Goal: Share content: Share content

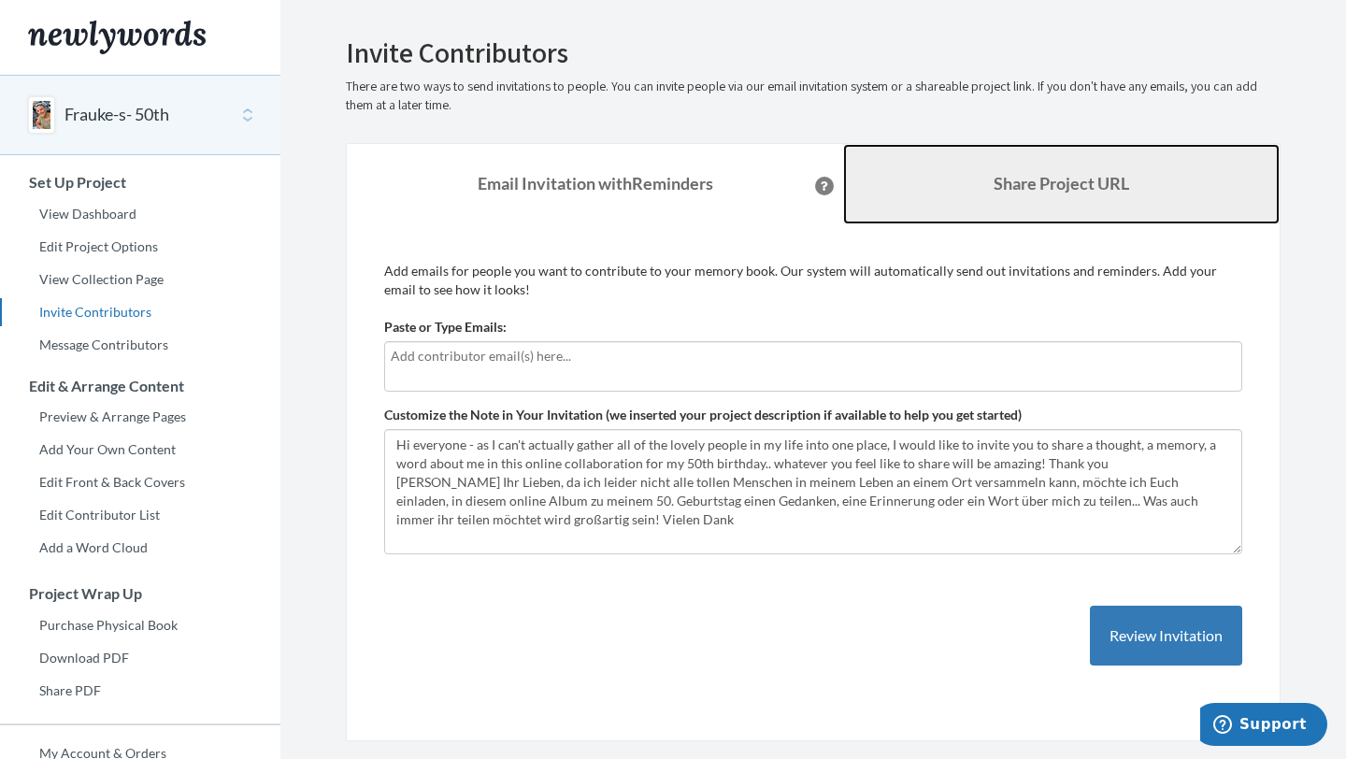
click at [1030, 181] on b "Share Project URL" at bounding box center [1062, 183] width 136 height 21
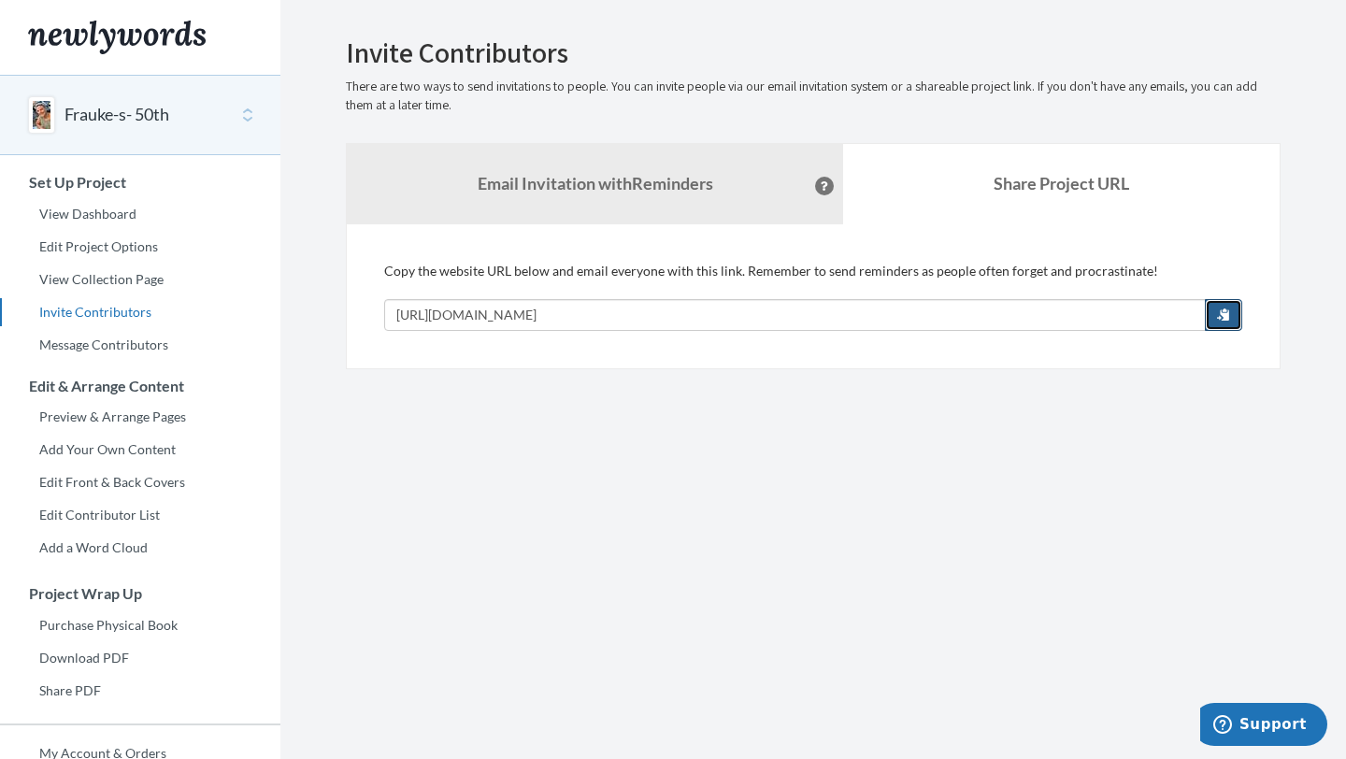
click at [1220, 313] on span "button" at bounding box center [1223, 314] width 13 height 13
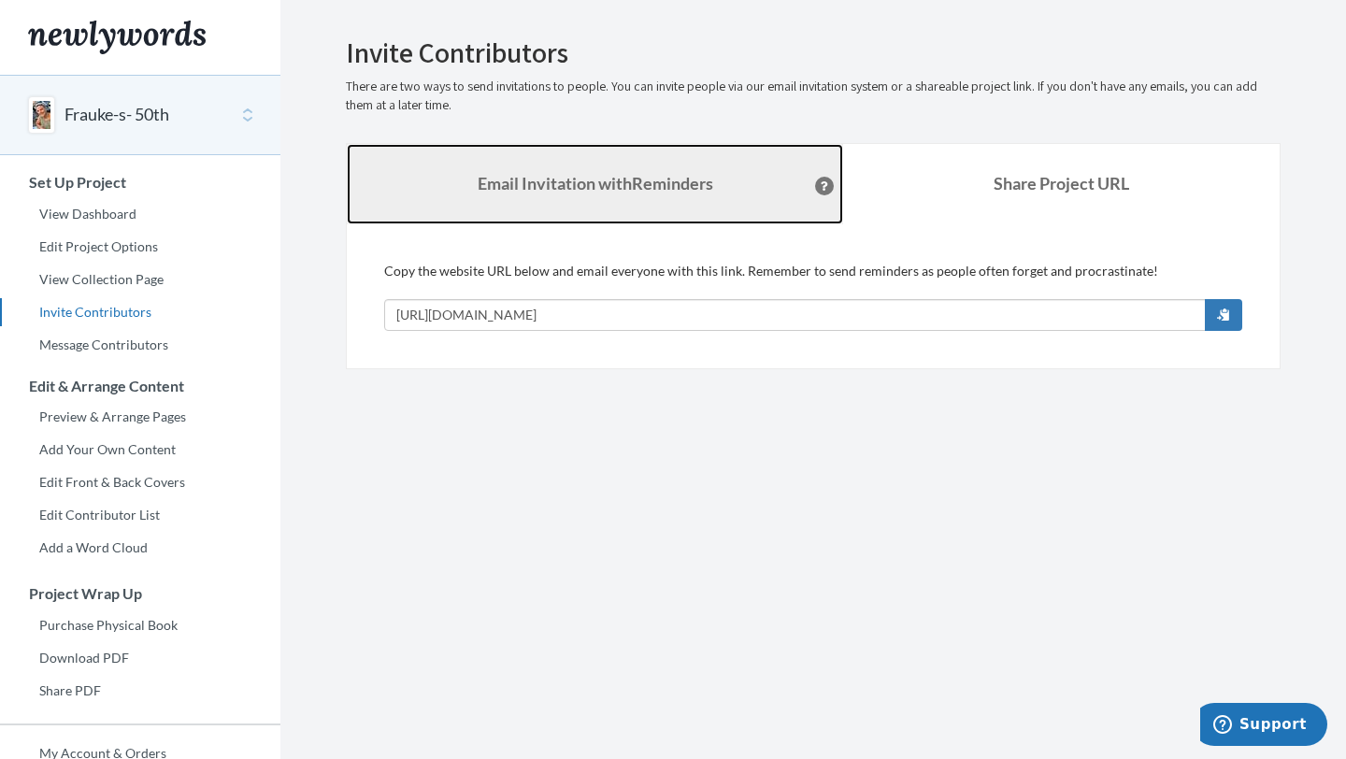
click at [648, 187] on strong "Email Invitation with Reminders" at bounding box center [596, 183] width 236 height 21
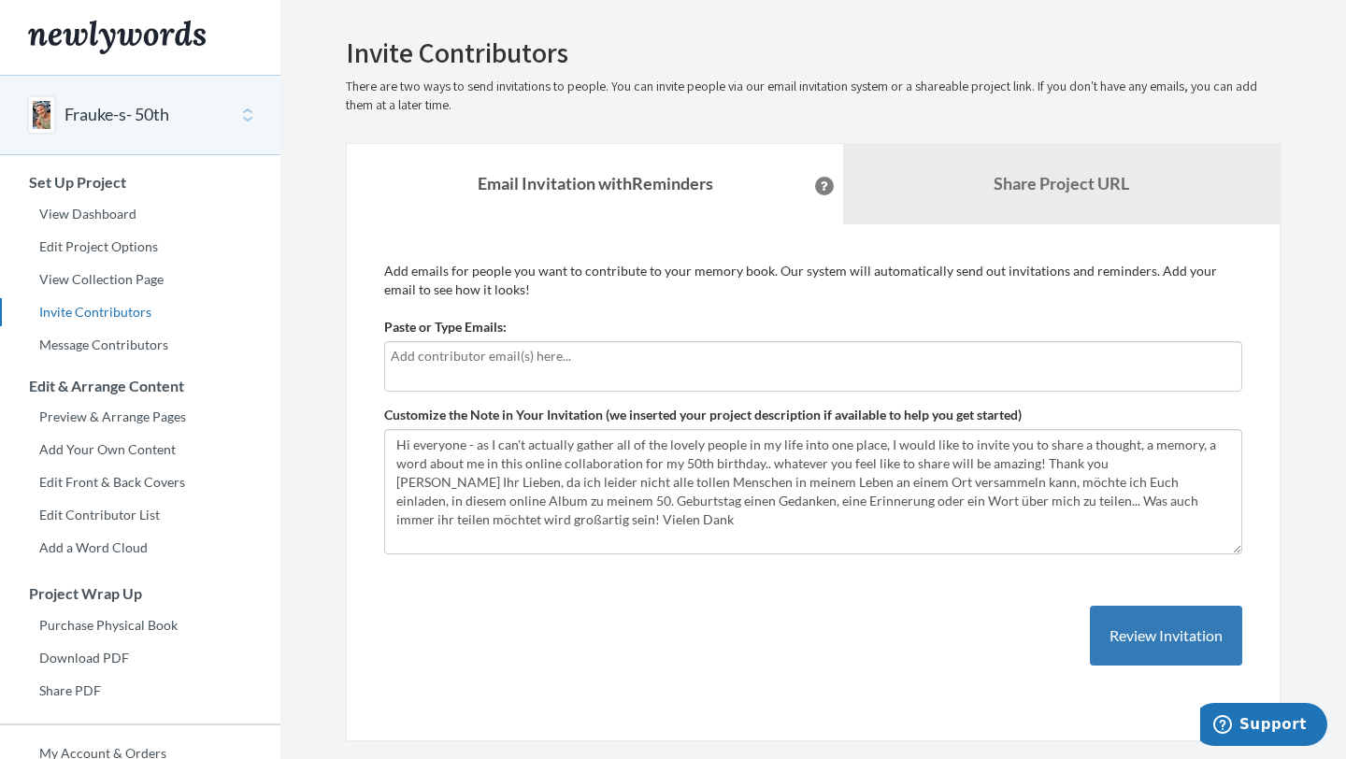
click at [821, 189] on icon at bounding box center [824, 185] width 7 height 9
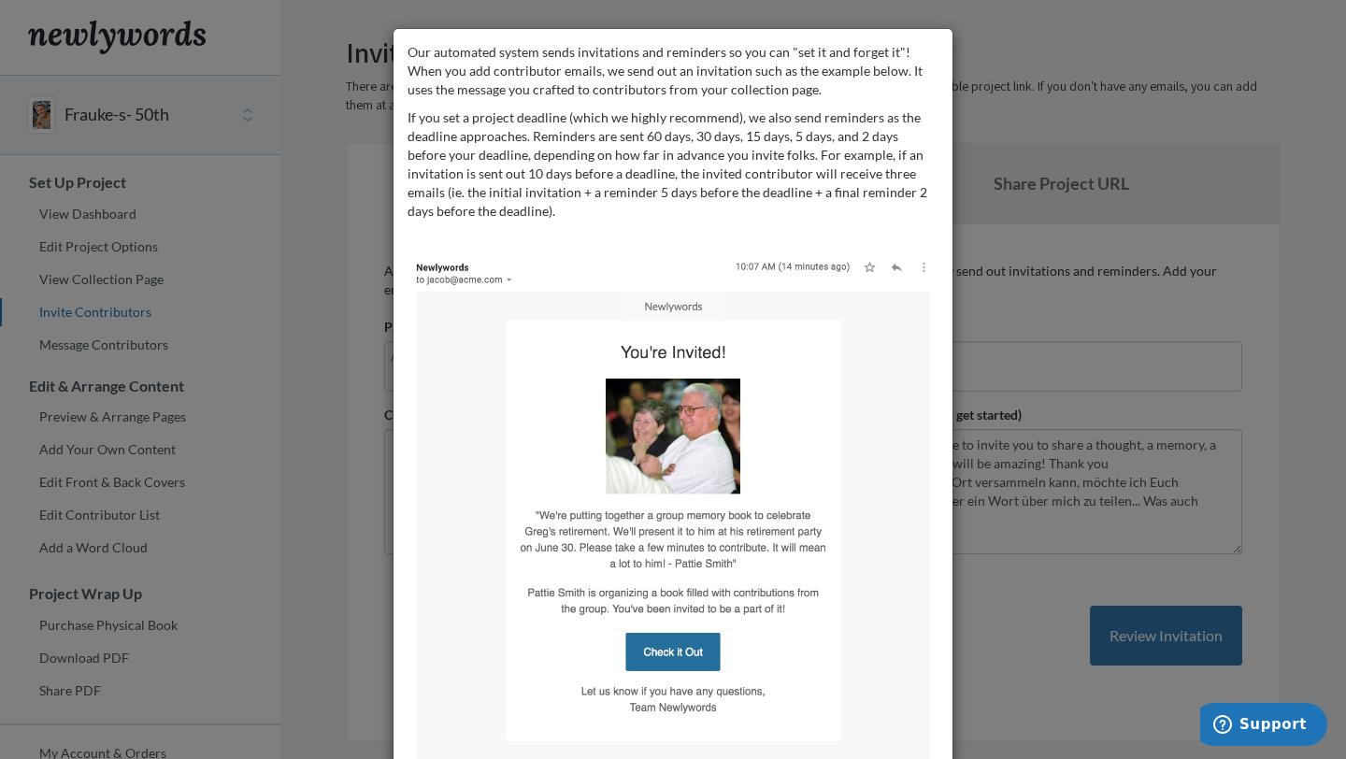
scroll to position [79, 0]
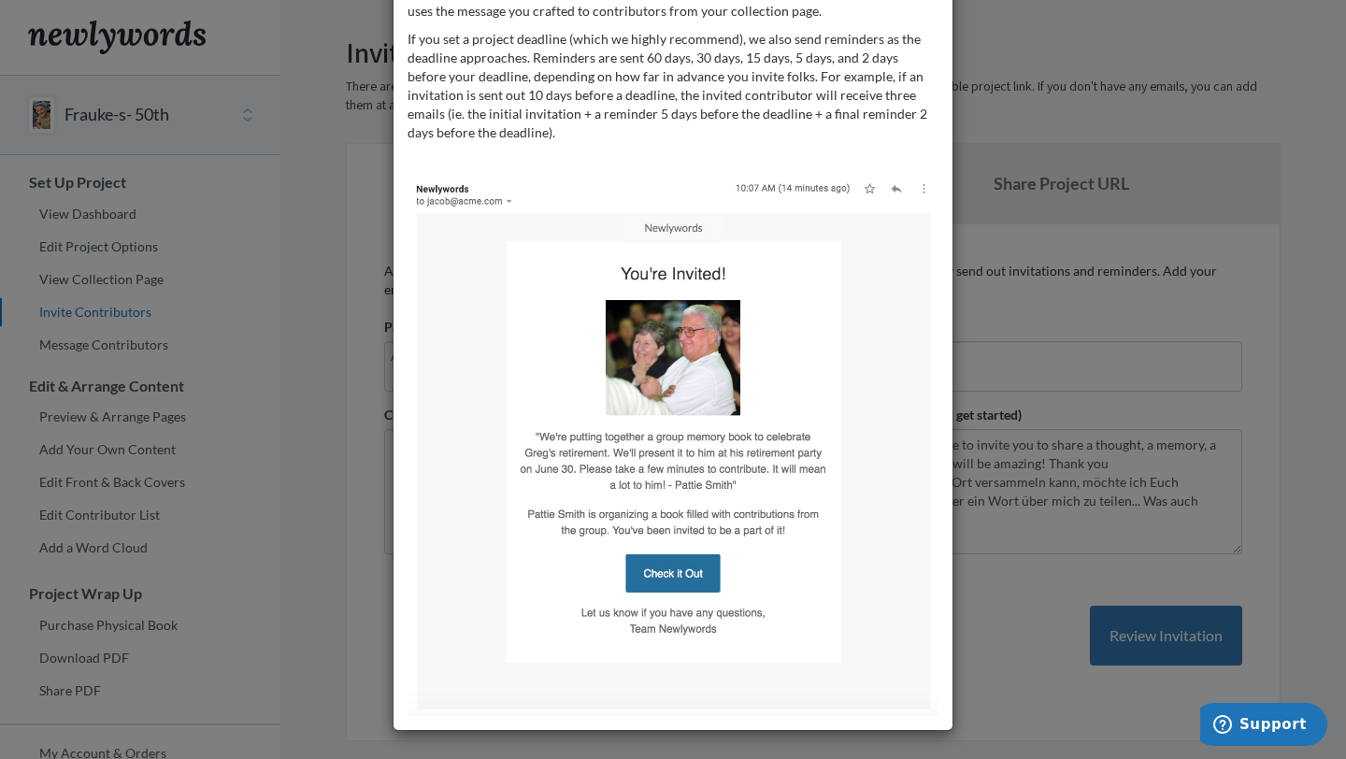
click at [327, 455] on div "Our automated system sends invitations and reminders so you can "set it and for…" at bounding box center [673, 379] width 1346 height 759
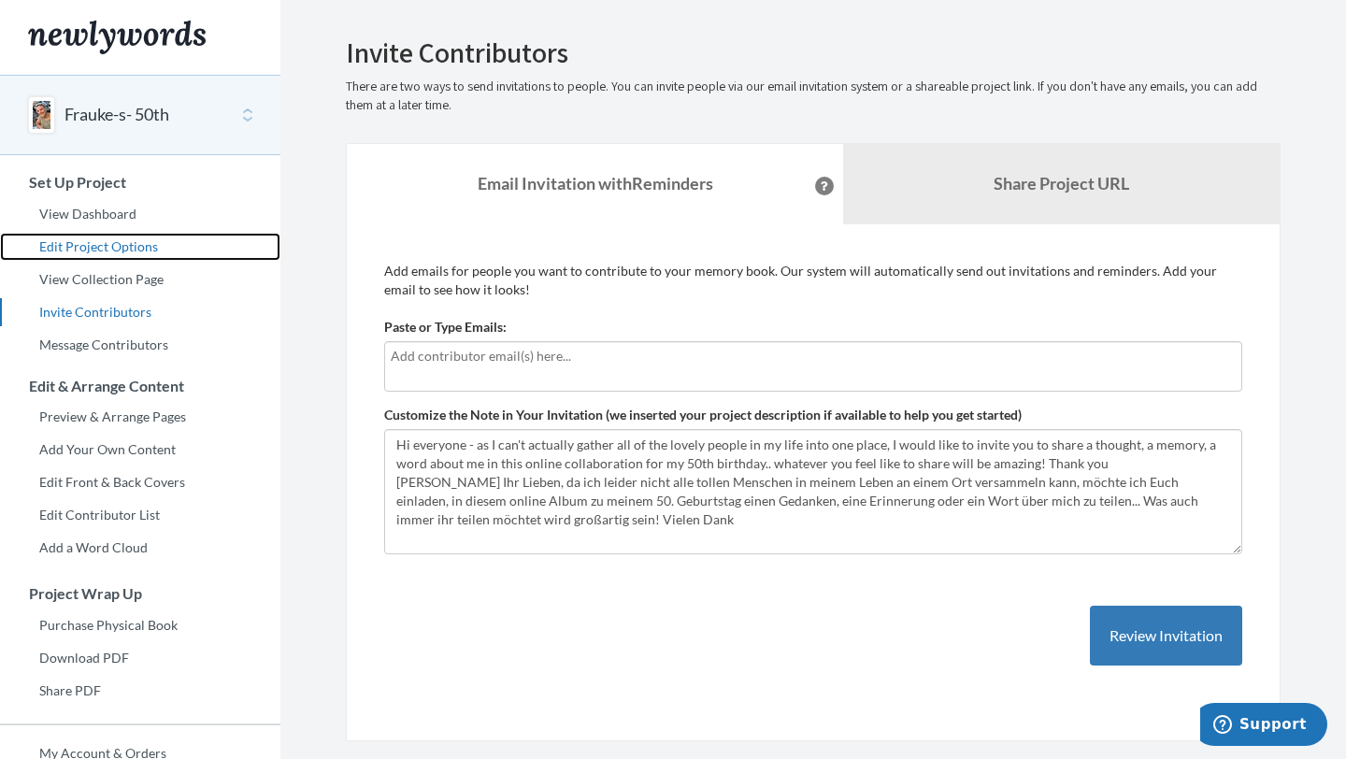
click at [130, 248] on link "Edit Project Options" at bounding box center [140, 247] width 280 height 28
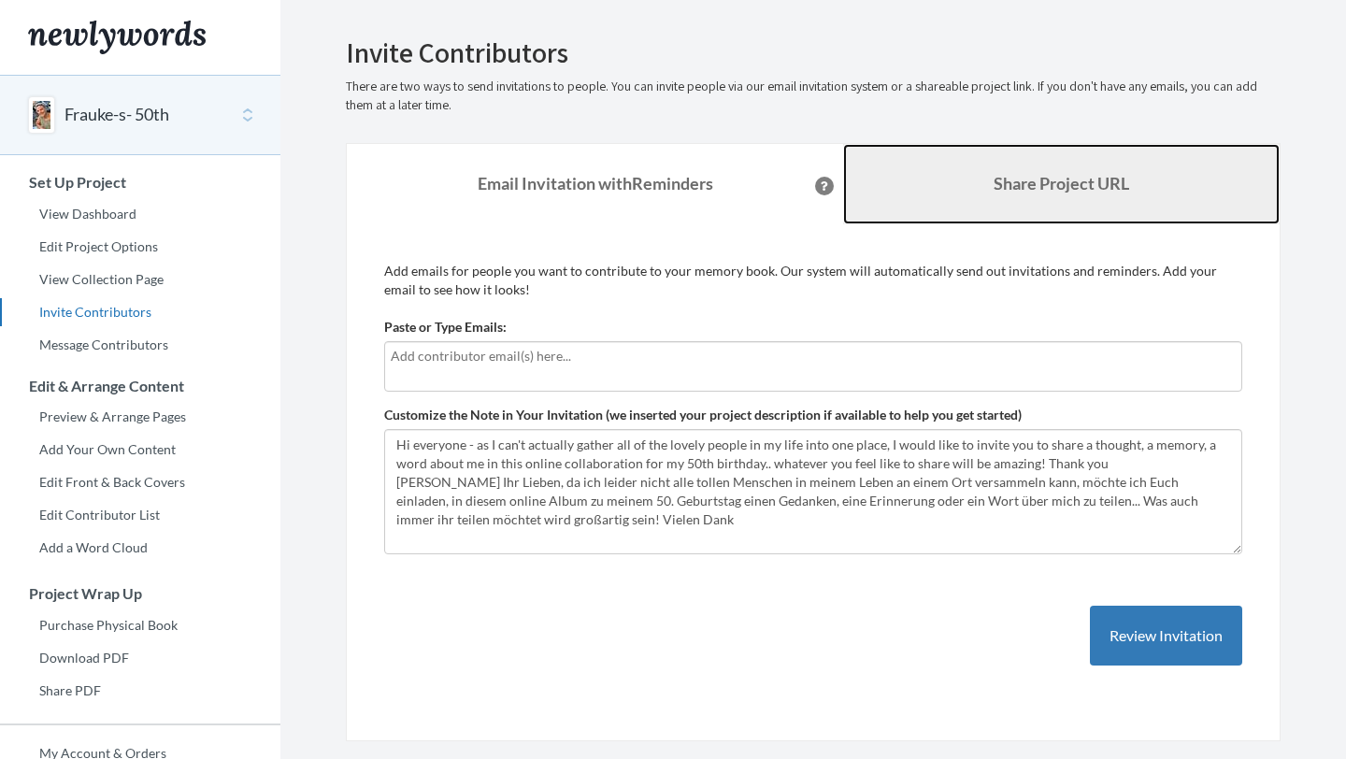
click at [1041, 184] on b "Share Project URL" at bounding box center [1062, 183] width 136 height 21
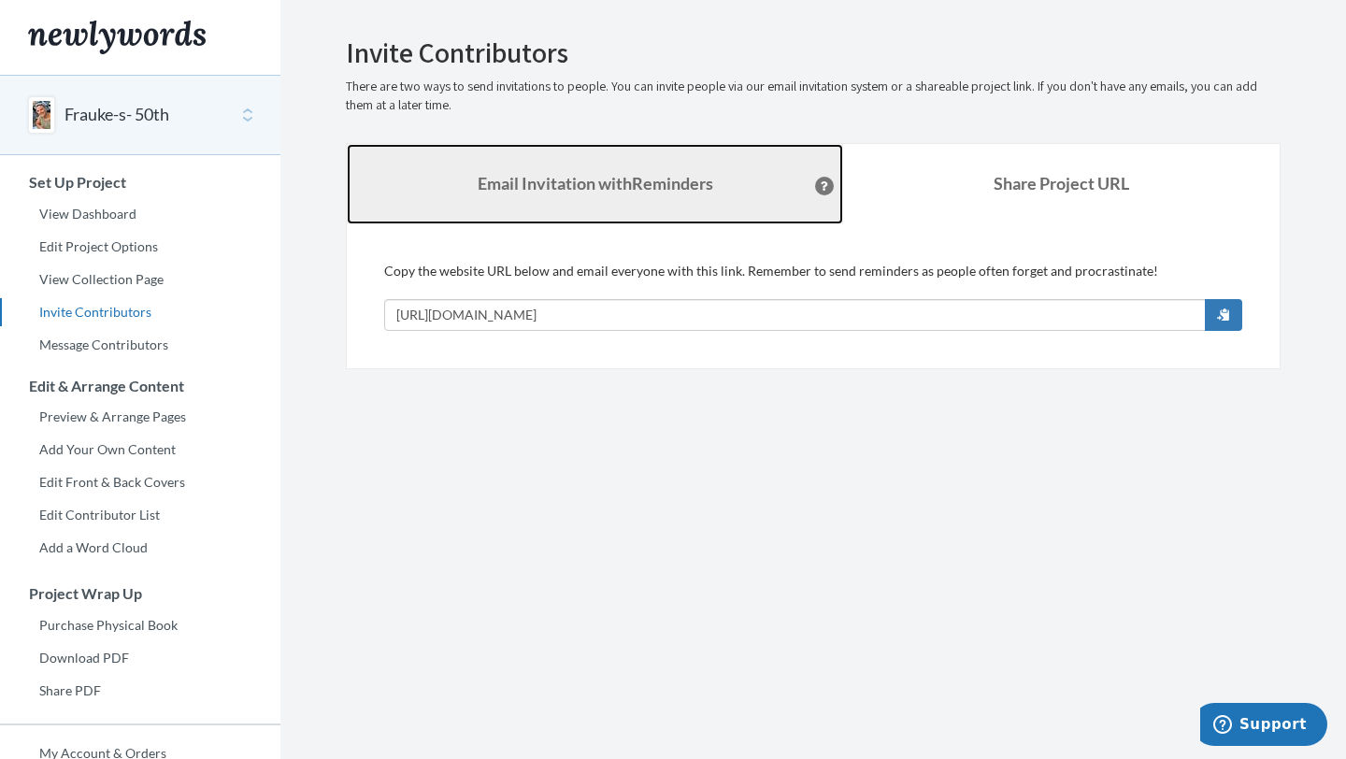
click at [740, 194] on link "Email Invitation with Reminders" at bounding box center [595, 184] width 496 height 80
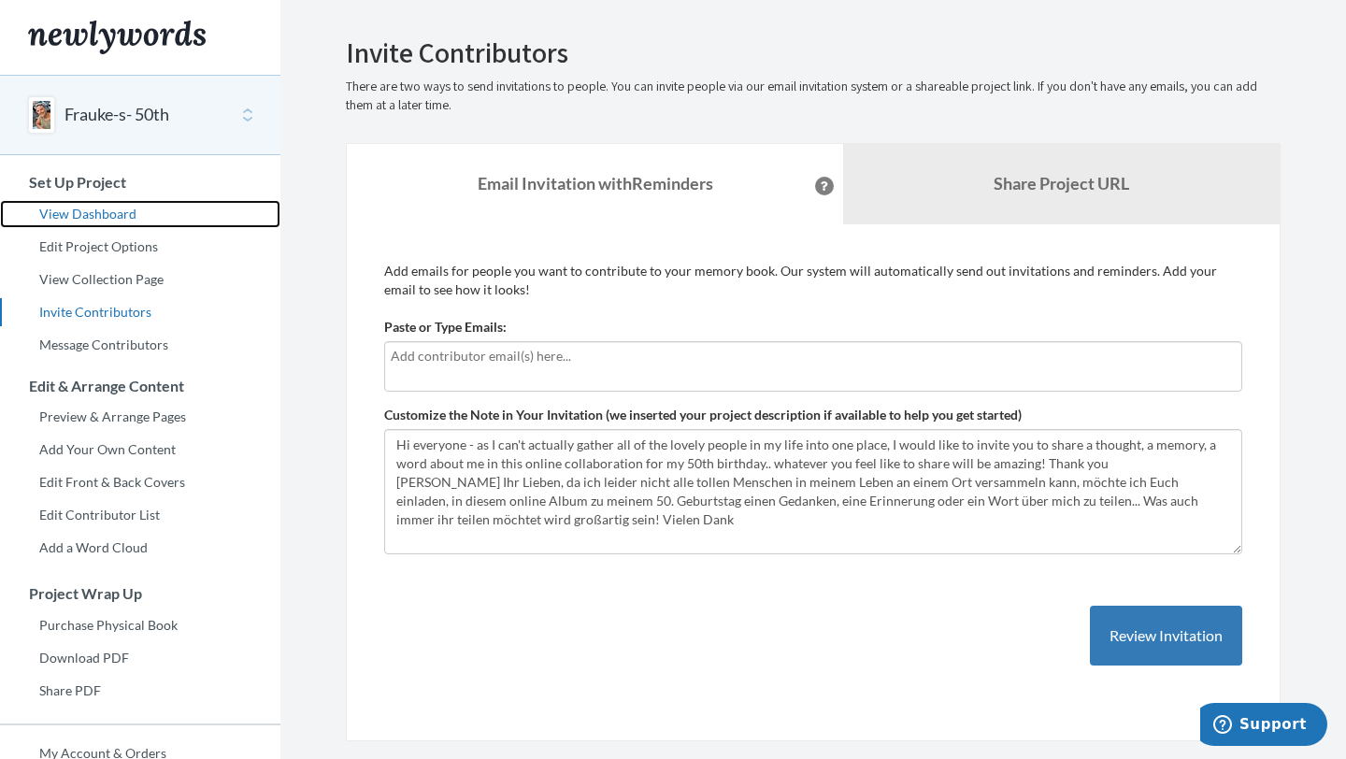
click at [116, 210] on link "View Dashboard" at bounding box center [140, 214] width 280 height 28
